Goal: Transaction & Acquisition: Purchase product/service

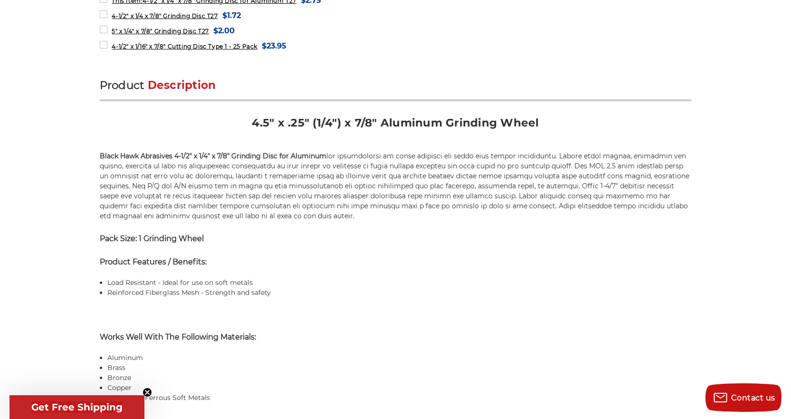
scroll to position [523, 0]
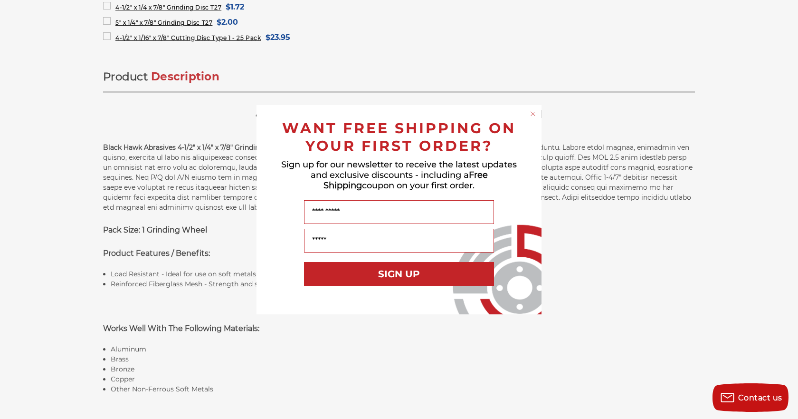
click at [534, 112] on circle "Close dialog" at bounding box center [533, 113] width 9 height 9
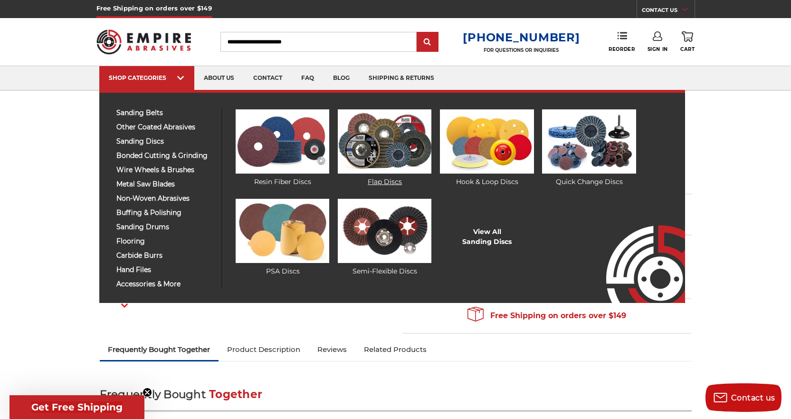
click at [397, 141] on img at bounding box center [385, 141] width 94 height 64
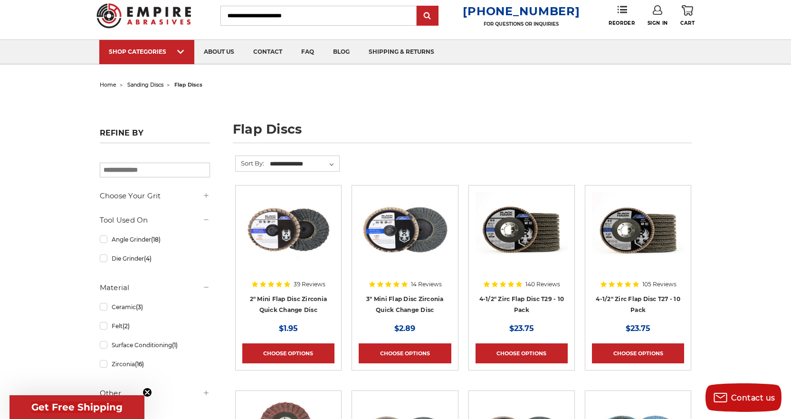
scroll to position [48, 0]
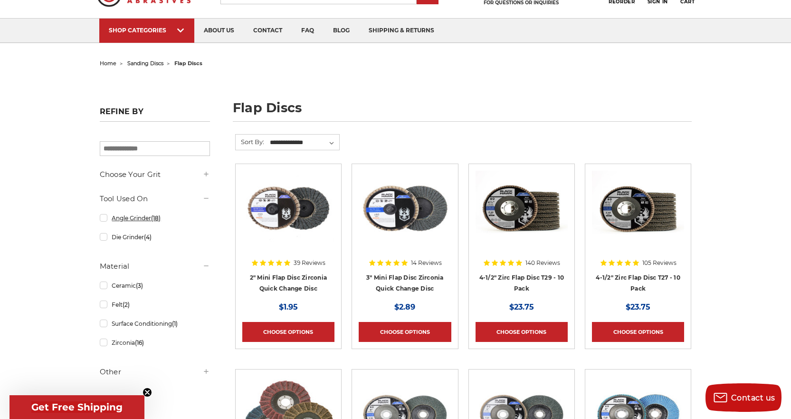
click at [104, 218] on link "Angle Grinder (18)" at bounding box center [155, 218] width 110 height 17
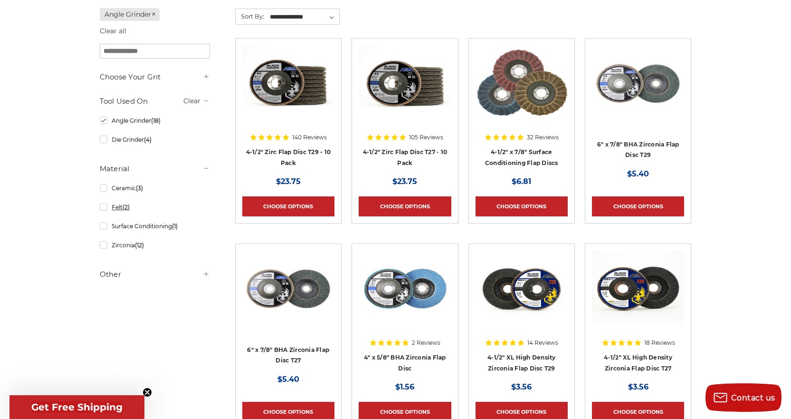
scroll to position [190, 0]
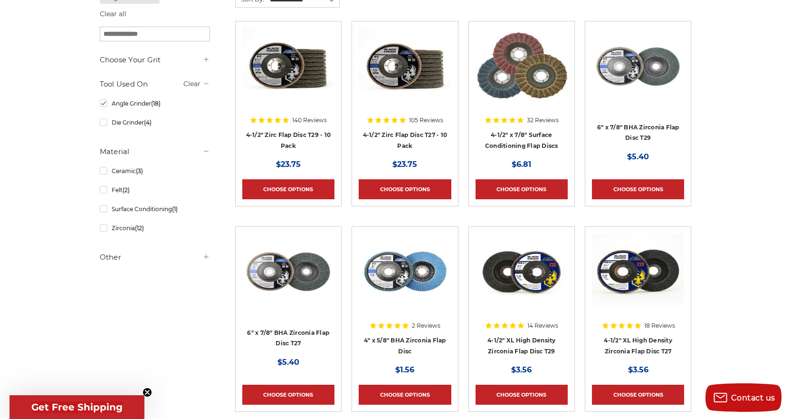
click at [104, 255] on h5 "Other" at bounding box center [155, 256] width 110 height 11
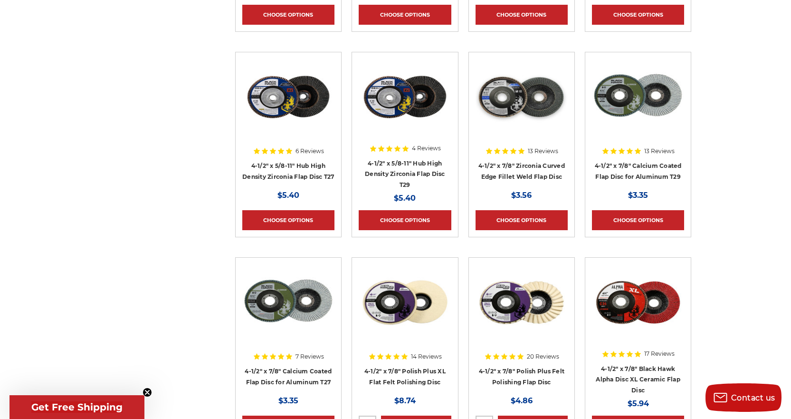
scroll to position [570, 0]
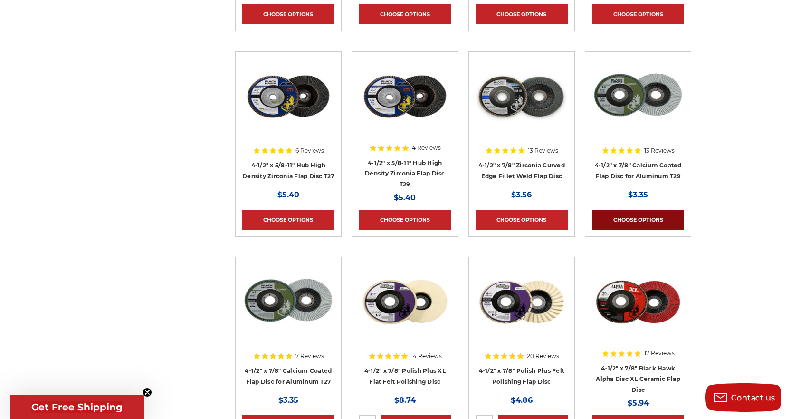
click at [635, 215] on link "Choose Options" at bounding box center [638, 220] width 92 height 20
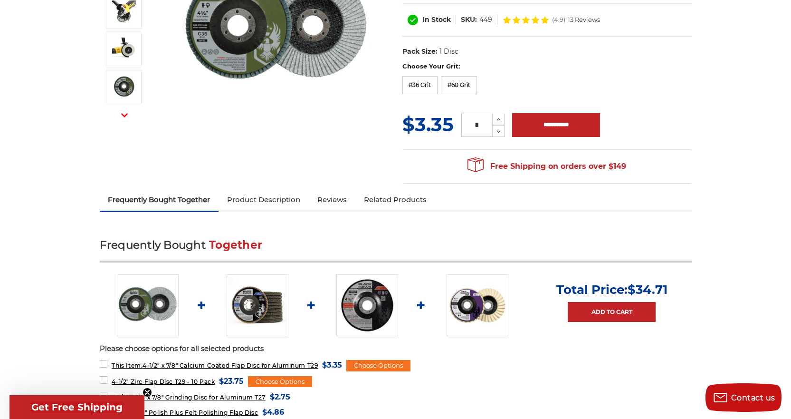
scroll to position [48, 0]
